Goal: Transaction & Acquisition: Download file/media

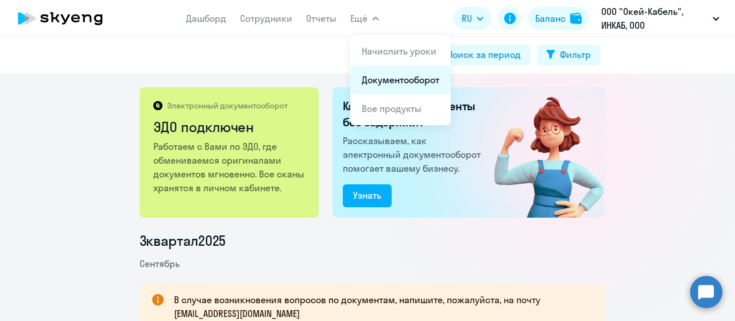
click at [389, 73] on app-menu-item-link "Документооборот" at bounding box center [400, 80] width 77 height 14
click at [375, 82] on link "Документооборот" at bounding box center [400, 79] width 77 height 11
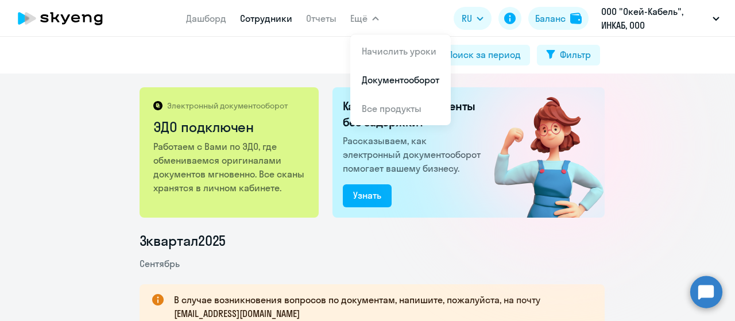
click at [256, 19] on link "Сотрудники" at bounding box center [266, 18] width 52 height 11
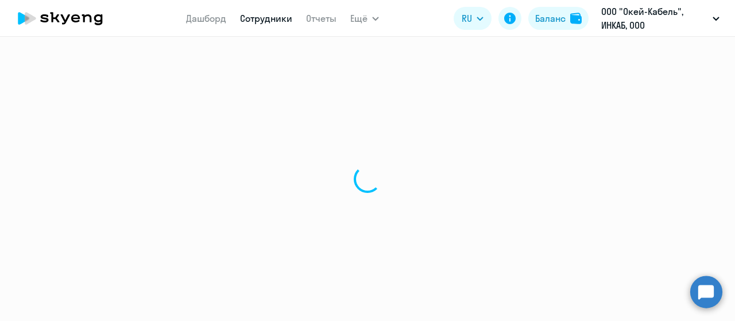
select select "30"
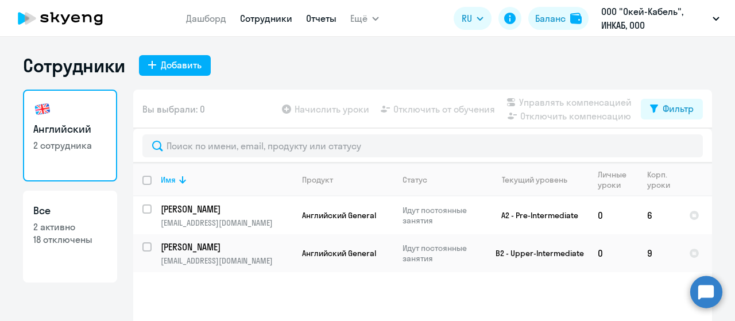
click at [327, 19] on link "Отчеты" at bounding box center [321, 18] width 30 height 11
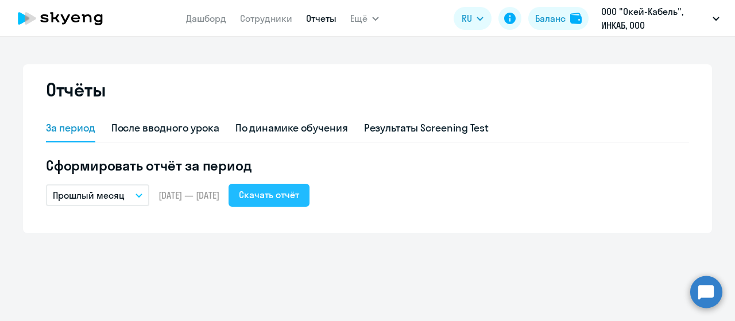
click at [296, 197] on div "Скачать отчёт" at bounding box center [269, 195] width 60 height 14
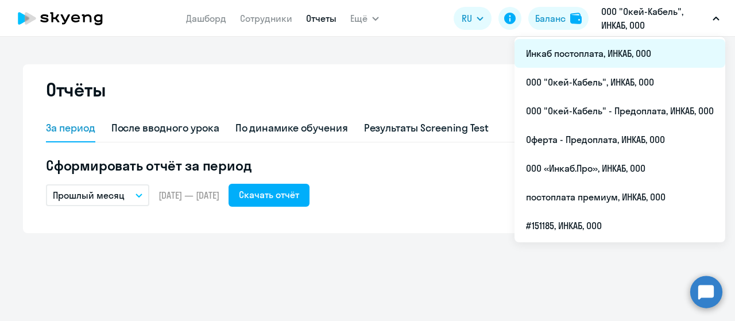
click at [602, 55] on li "Инкаб постоплата, ИНКАБ, ООО" at bounding box center [619, 53] width 211 height 29
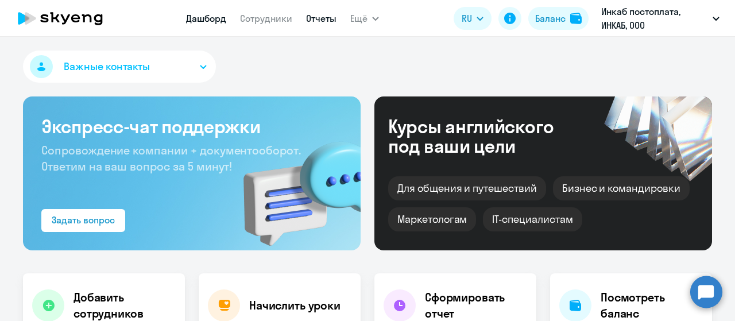
click at [326, 20] on link "Отчеты" at bounding box center [321, 18] width 30 height 11
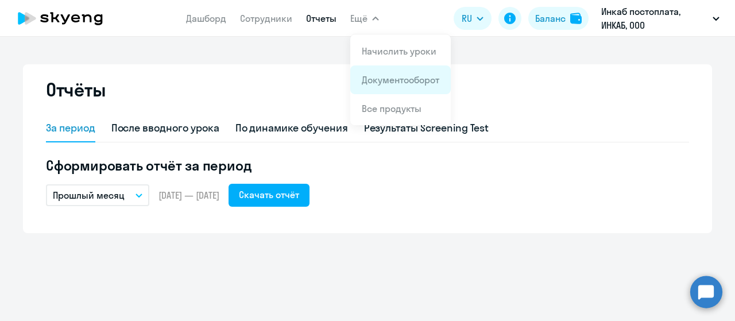
click at [365, 79] on link "Документооборот" at bounding box center [400, 79] width 77 height 11
